Goal: Download file/media

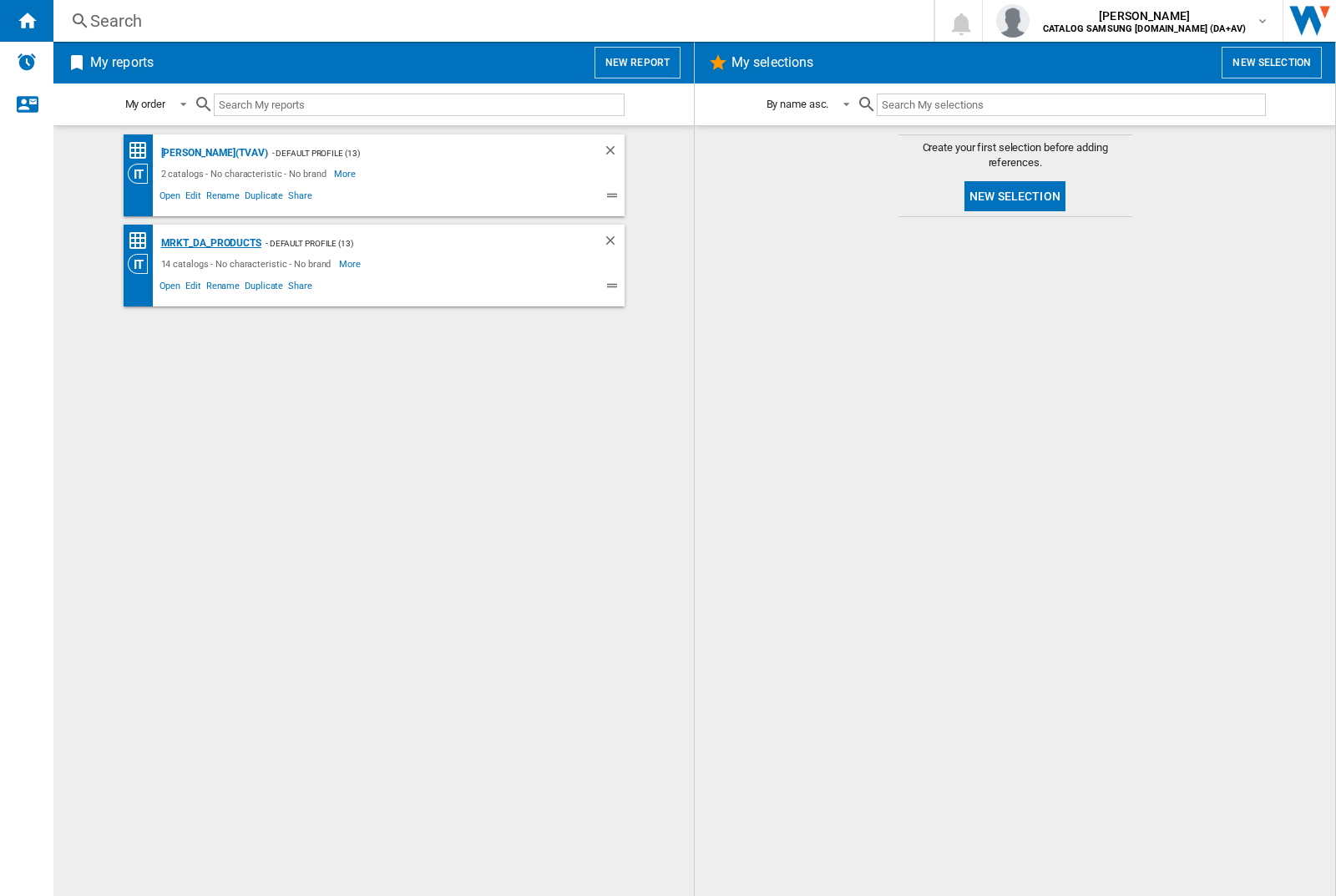
click at [211, 243] on div "MRKT_DA_PRODUCTS" at bounding box center [209, 244] width 105 height 21
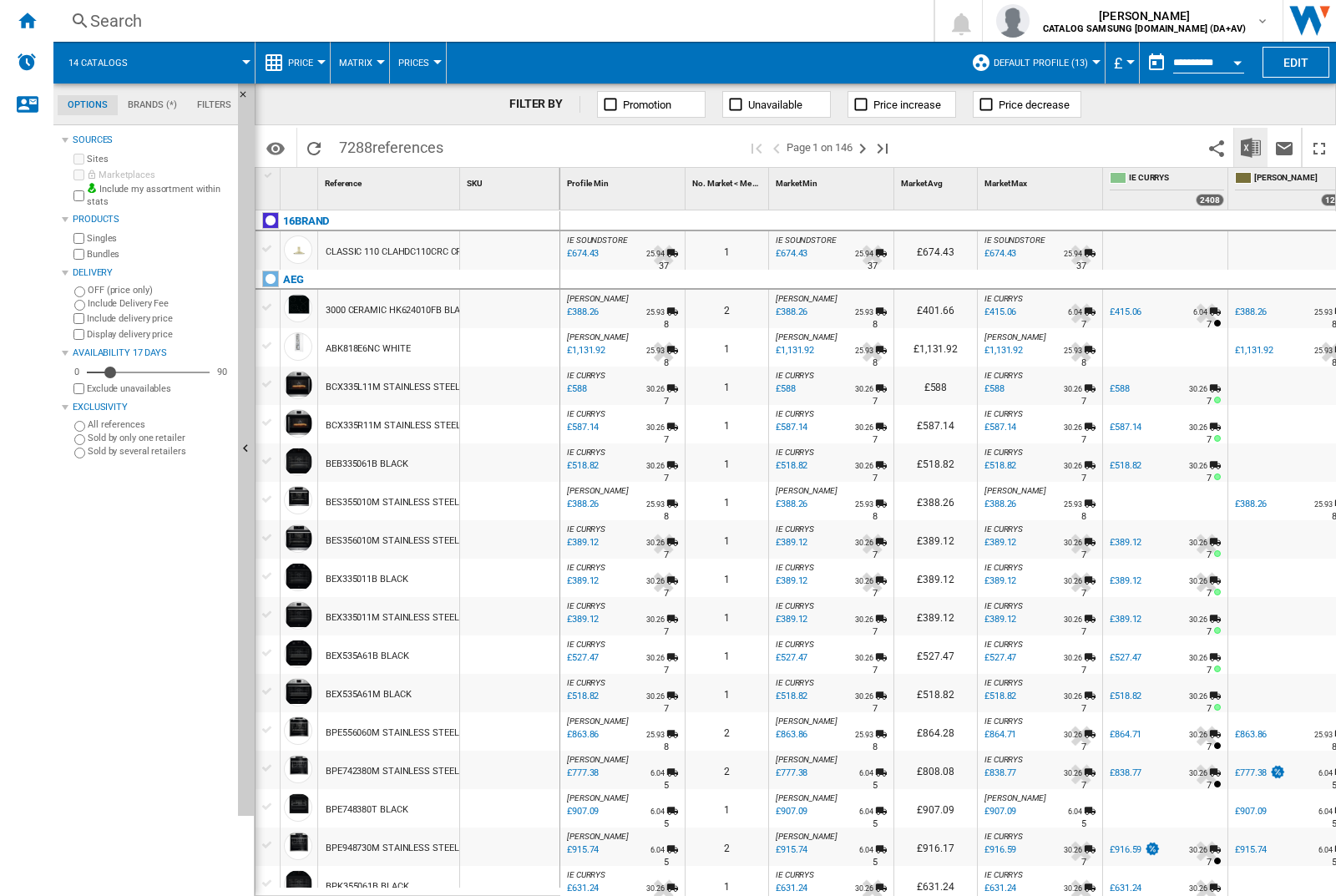
click at [1250, 146] on img "Download in Excel" at bounding box center [1250, 147] width 20 height 20
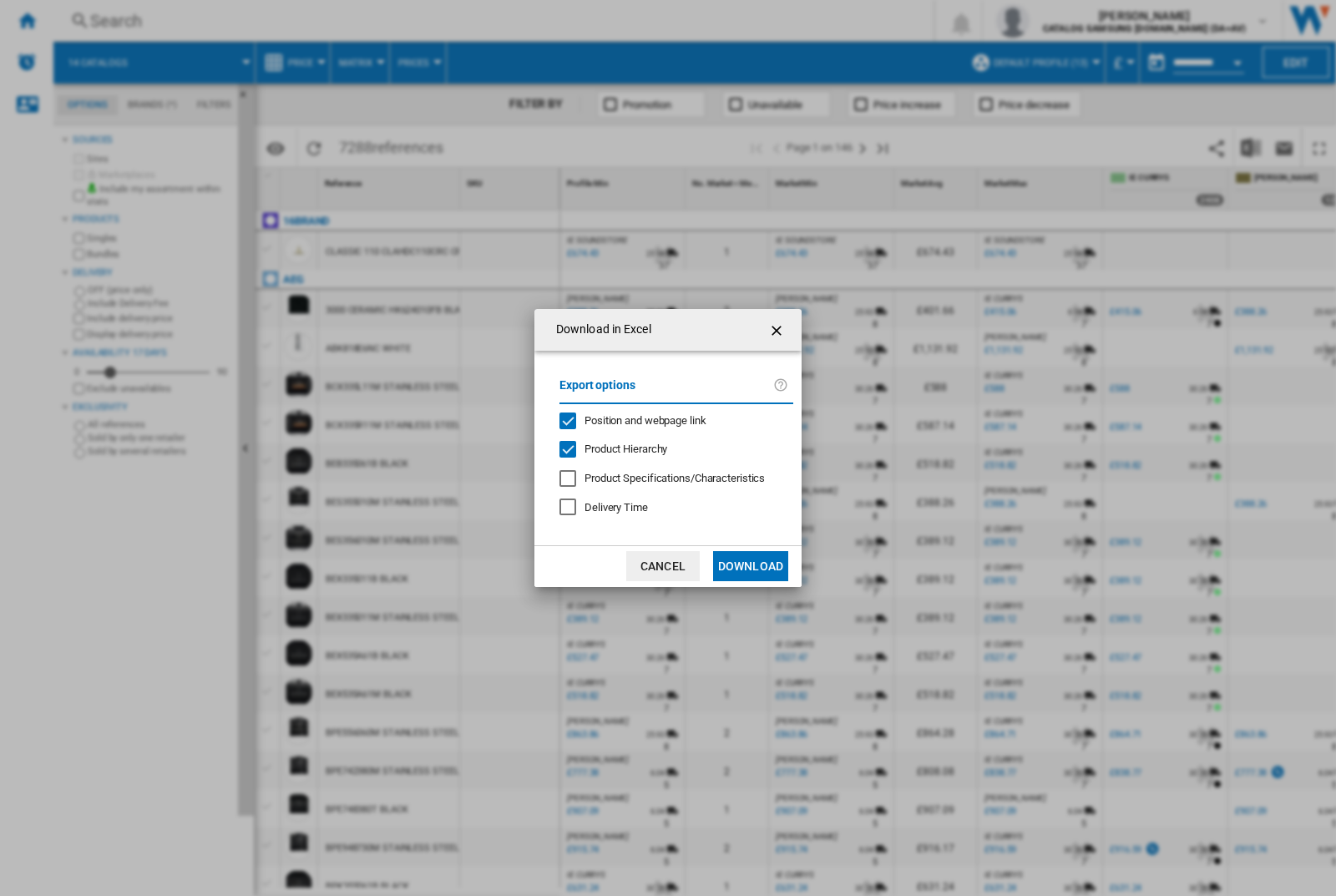
click at [635, 417] on span "Position and webpage link" at bounding box center [645, 420] width 122 height 12
click at [751, 566] on button "Download" at bounding box center [750, 566] width 75 height 30
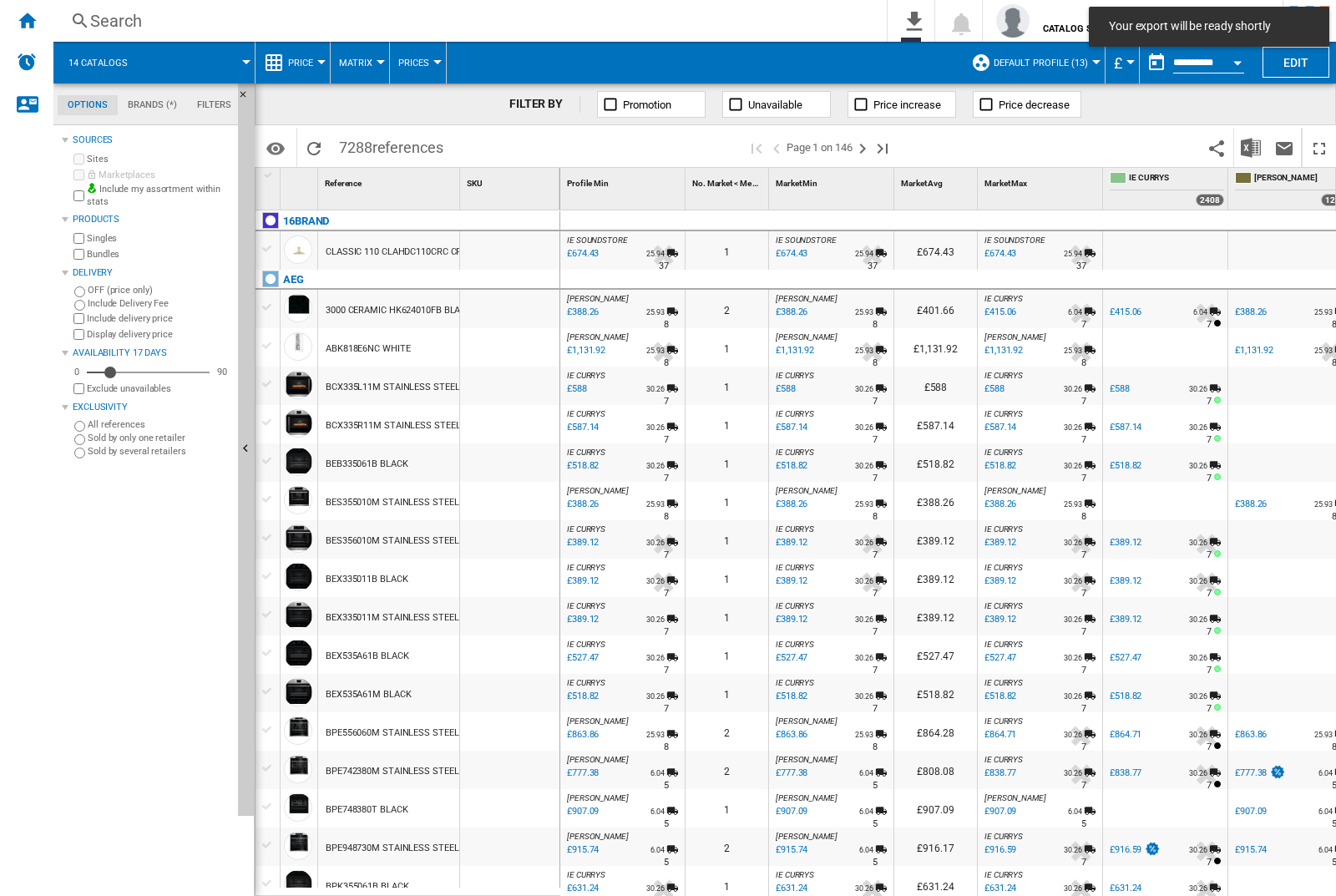
click at [516, 306] on div at bounding box center [509, 308] width 99 height 38
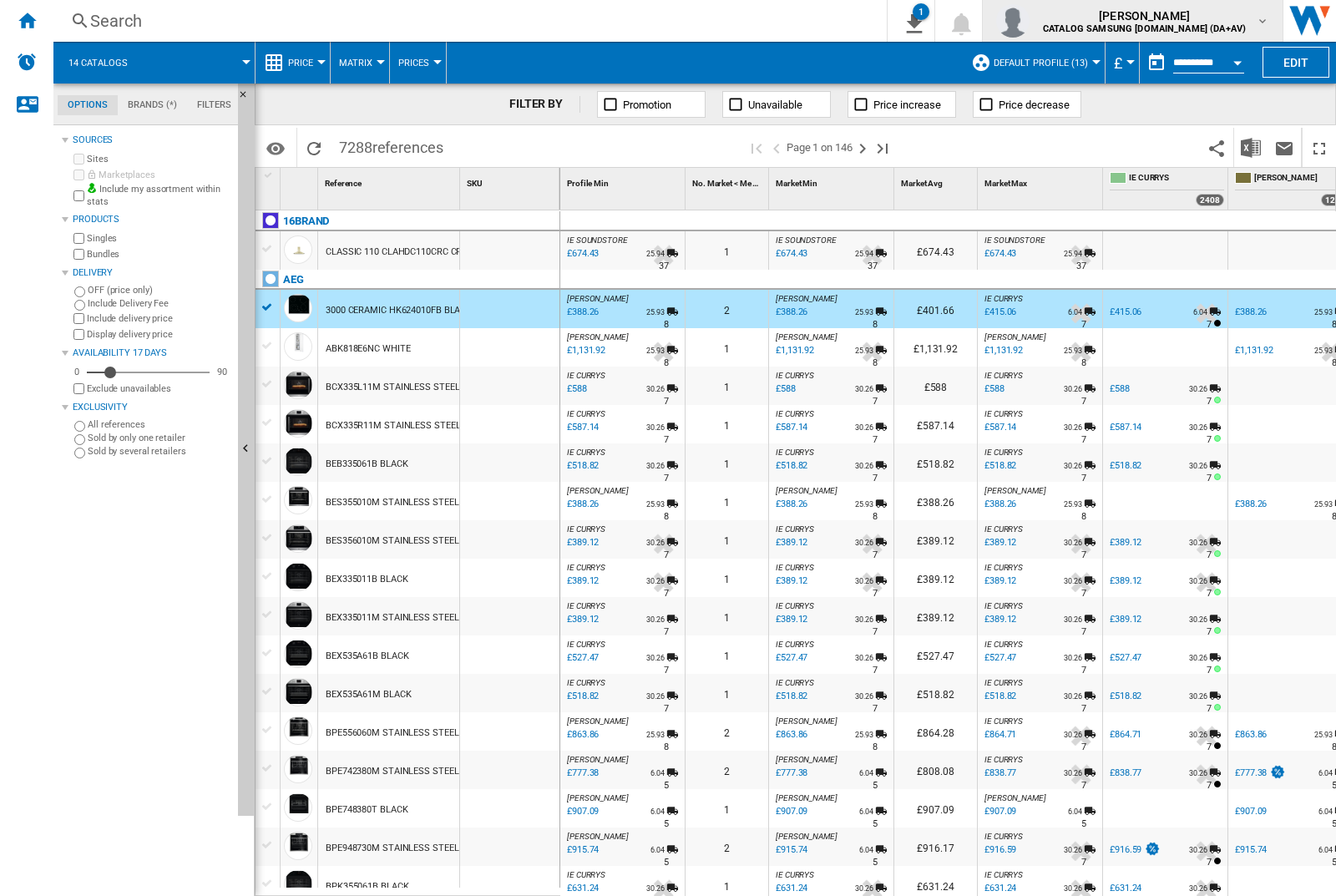
click at [1029, 21] on img "button" at bounding box center [1013, 21] width 34 height 34
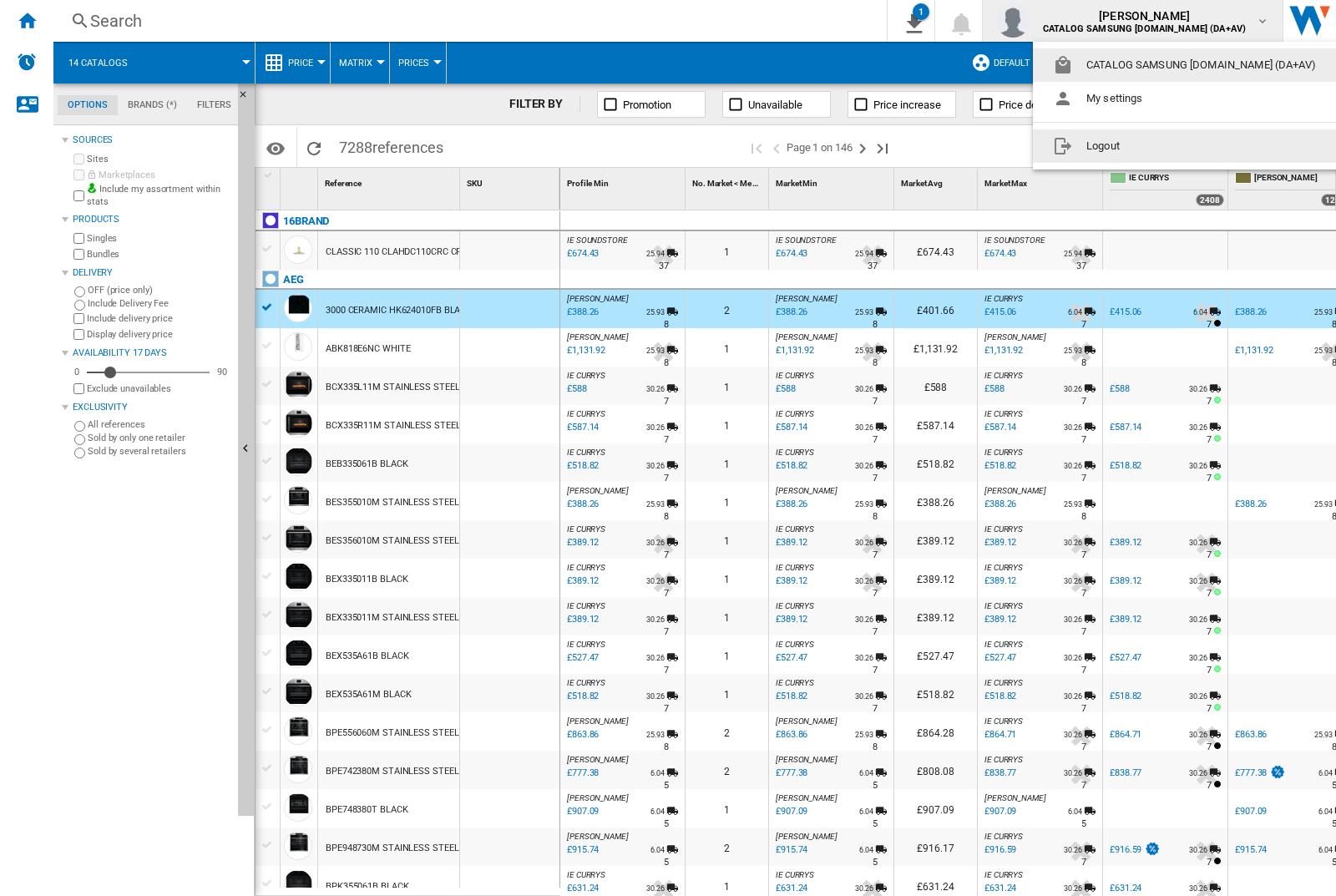
click at [1161, 146] on button "Logout" at bounding box center [1187, 146] width 309 height 34
